Goal: Transaction & Acquisition: Purchase product/service

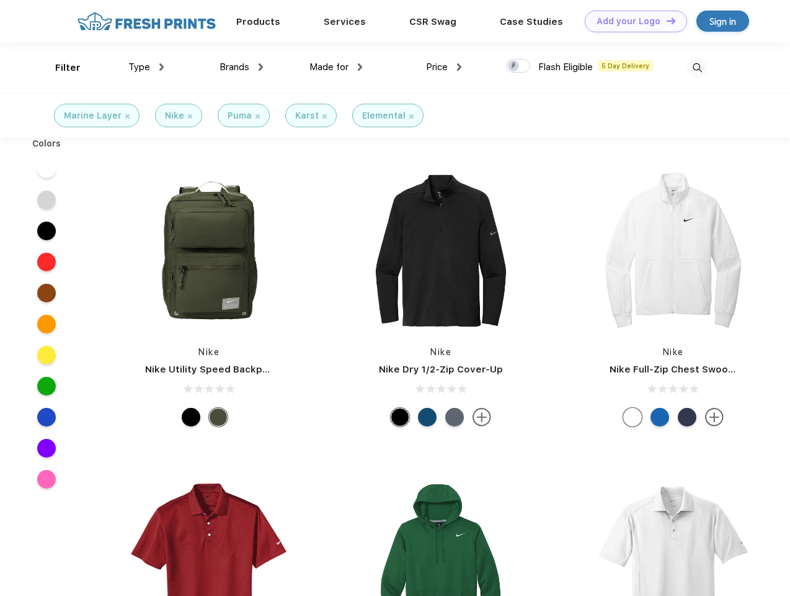
click at [632, 21] on link "Add your Logo Design Tool" at bounding box center [636, 22] width 102 height 22
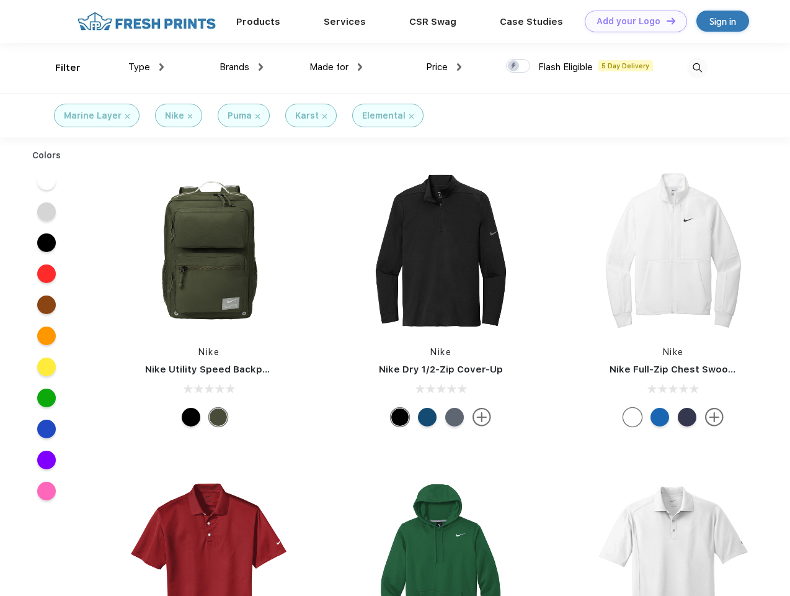
click at [0, 0] on div "Design Tool" at bounding box center [0, 0] width 0 height 0
click at [666, 20] on link "Add your Logo Design Tool" at bounding box center [636, 22] width 102 height 22
click at [60, 68] on div "Filter" at bounding box center [67, 68] width 25 height 14
click at [146, 67] on span "Type" at bounding box center [139, 66] width 22 height 11
click at [241, 67] on span "Brands" at bounding box center [235, 66] width 30 height 11
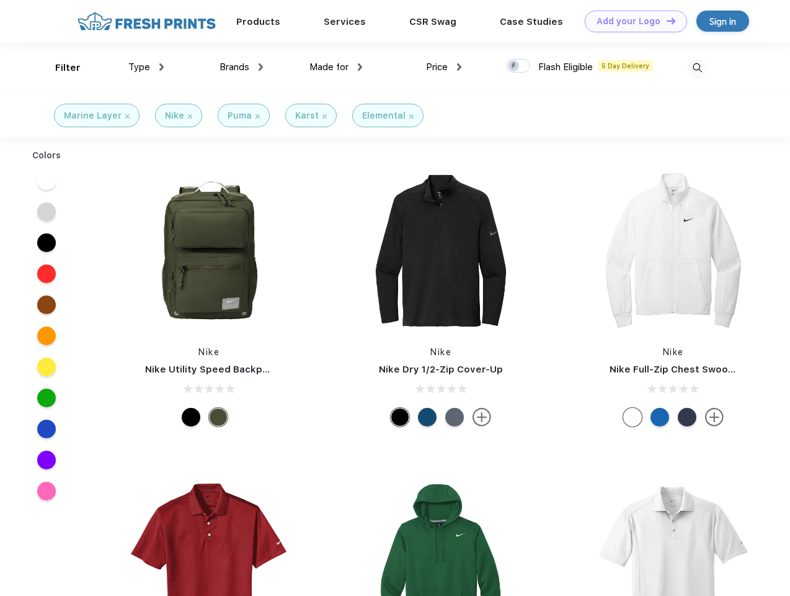
click at [336, 67] on span "Made for" at bounding box center [329, 66] width 39 height 11
click at [444, 67] on span "Price" at bounding box center [437, 66] width 22 height 11
click at [519, 66] on div at bounding box center [518, 66] width 24 height 14
click at [514, 66] on input "checkbox" at bounding box center [510, 62] width 8 height 8
click at [697, 68] on img at bounding box center [697, 68] width 20 height 20
